Goal: Use online tool/utility

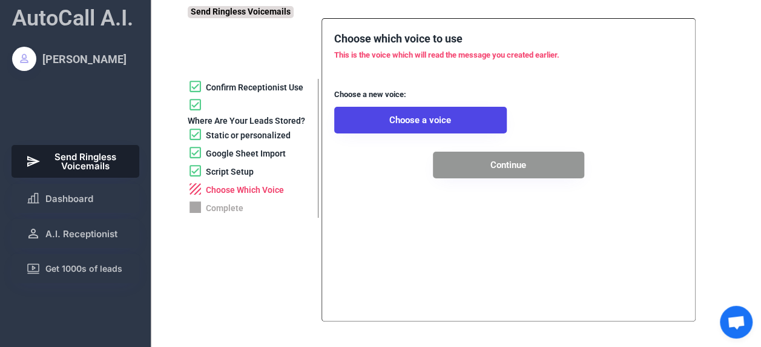
scroll to position [396, 0]
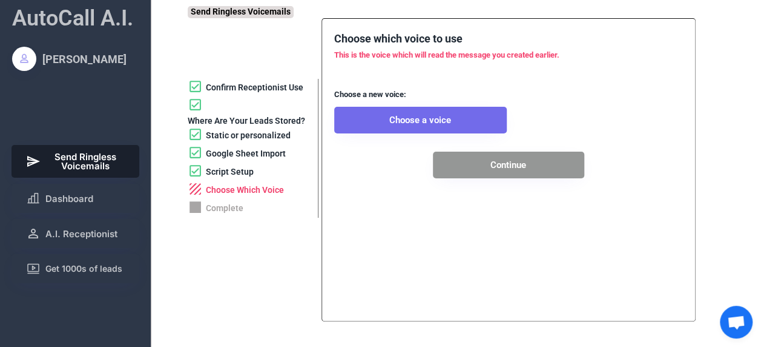
click at [419, 121] on button "Choose a voice" at bounding box center [420, 120] width 173 height 27
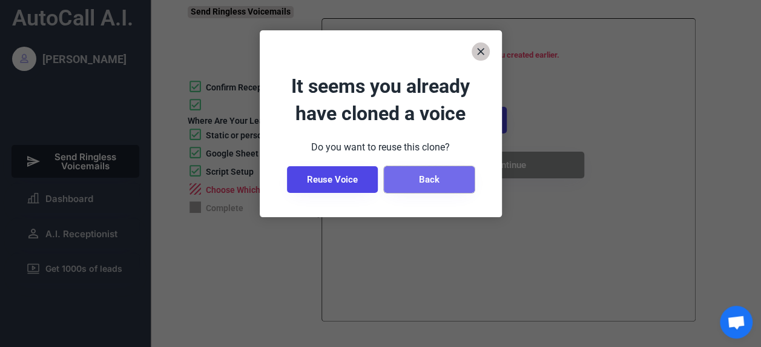
click at [416, 184] on button "Back" at bounding box center [429, 179] width 91 height 27
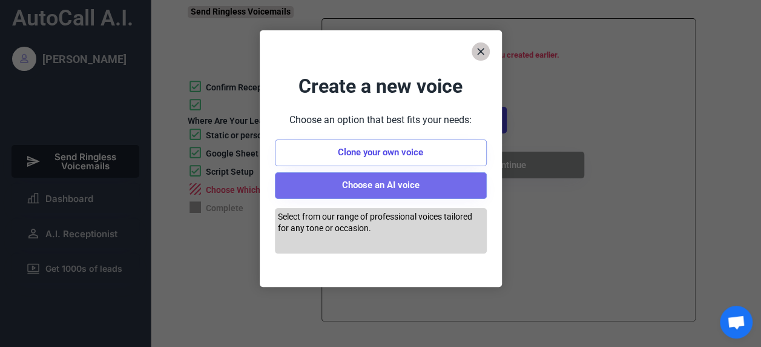
click at [399, 184] on button "Choose an AI voice" at bounding box center [381, 185] width 212 height 27
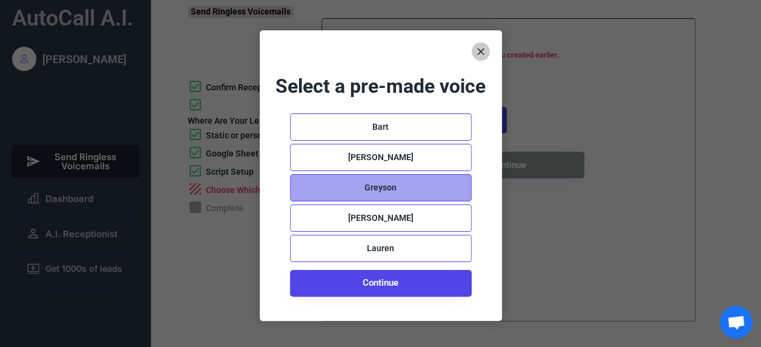
click at [377, 194] on div "Greyson" at bounding box center [381, 187] width 182 height 27
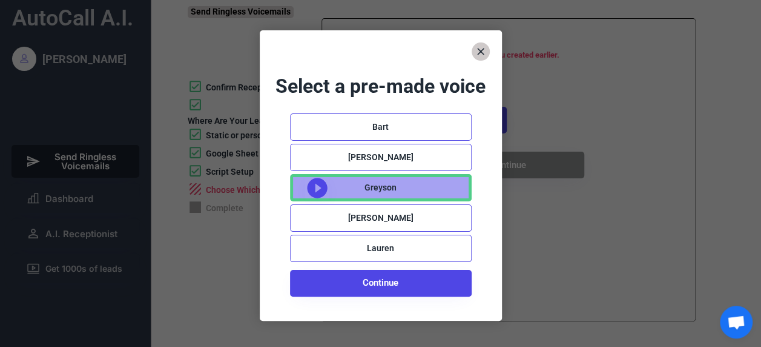
click at [309, 185] on use at bounding box center [317, 187] width 20 height 20
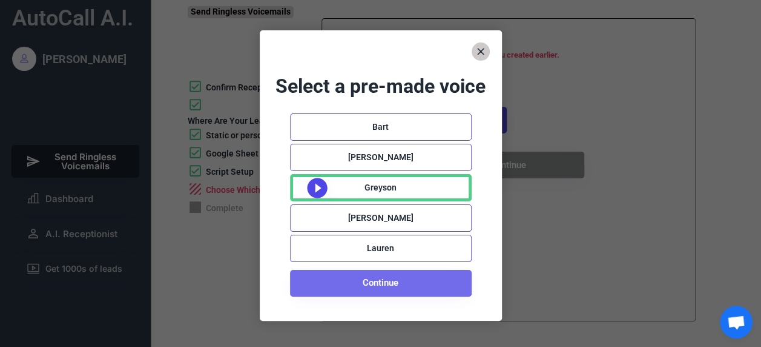
click at [387, 285] on button "Continue" at bounding box center [381, 283] width 182 height 27
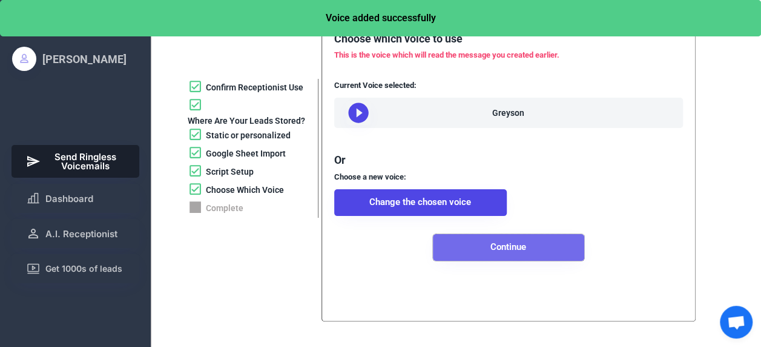
click at [538, 260] on button "Continue" at bounding box center [508, 247] width 151 height 27
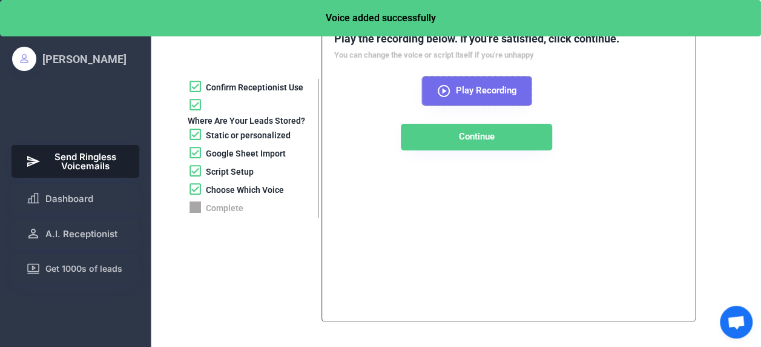
click at [449, 90] on use at bounding box center [444, 91] width 12 height 12
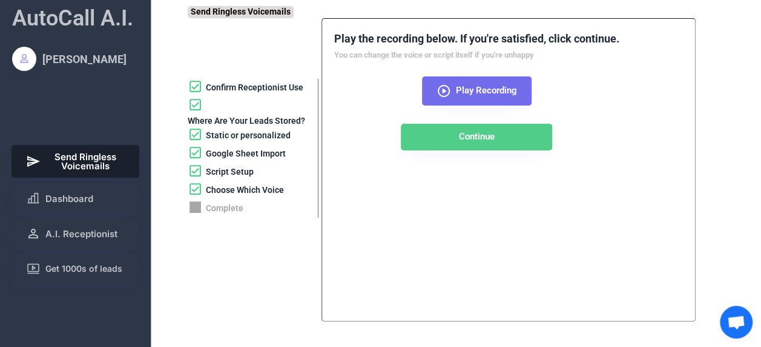
click at [443, 88] on use at bounding box center [444, 91] width 12 height 12
click at [452, 88] on button "Play Recording" at bounding box center [477, 90] width 110 height 29
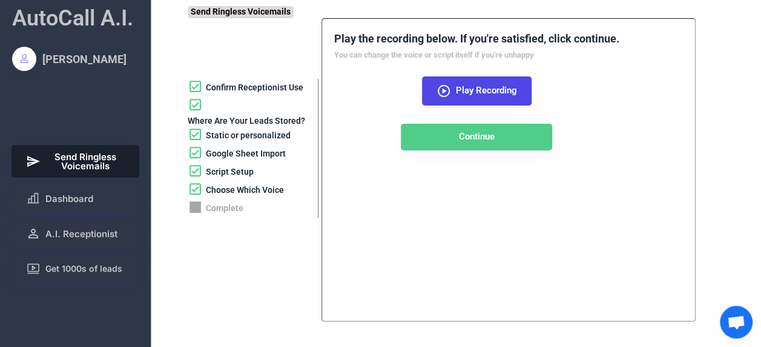
click at [230, 171] on div "Script Setup" at bounding box center [230, 172] width 48 height 12
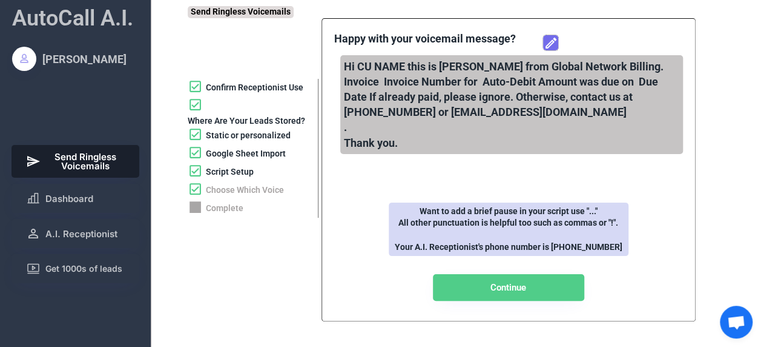
click at [550, 41] on use at bounding box center [551, 43] width 11 height 11
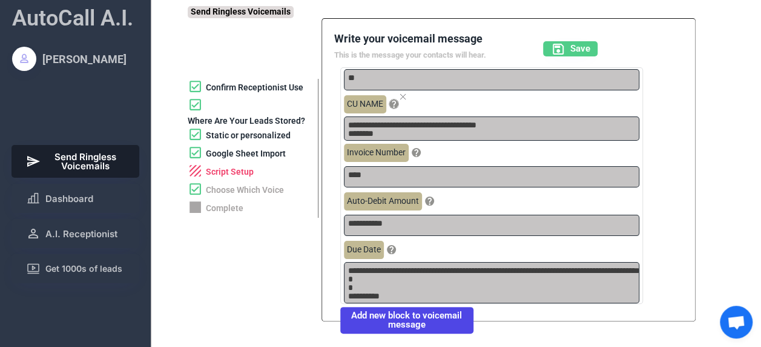
click at [391, 105] on icon at bounding box center [394, 103] width 9 height 9
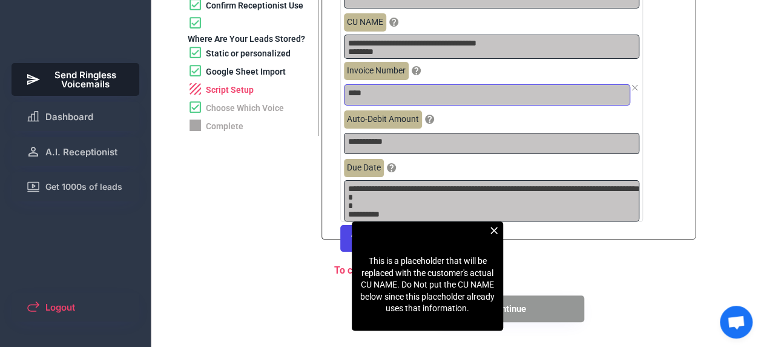
scroll to position [82, 0]
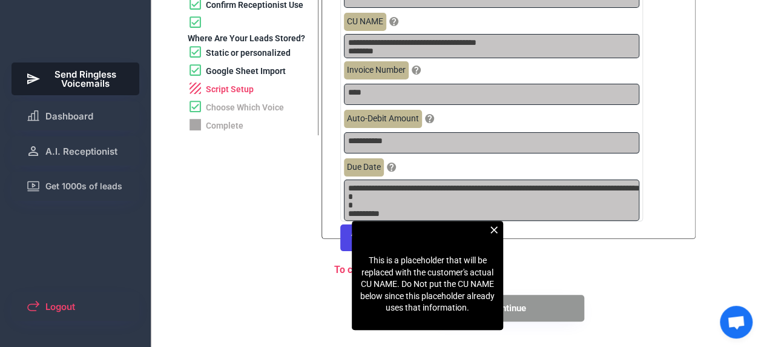
click at [495, 230] on use at bounding box center [494, 229] width 7 height 7
